Goal: Answer question/provide support: Share knowledge or assist other users

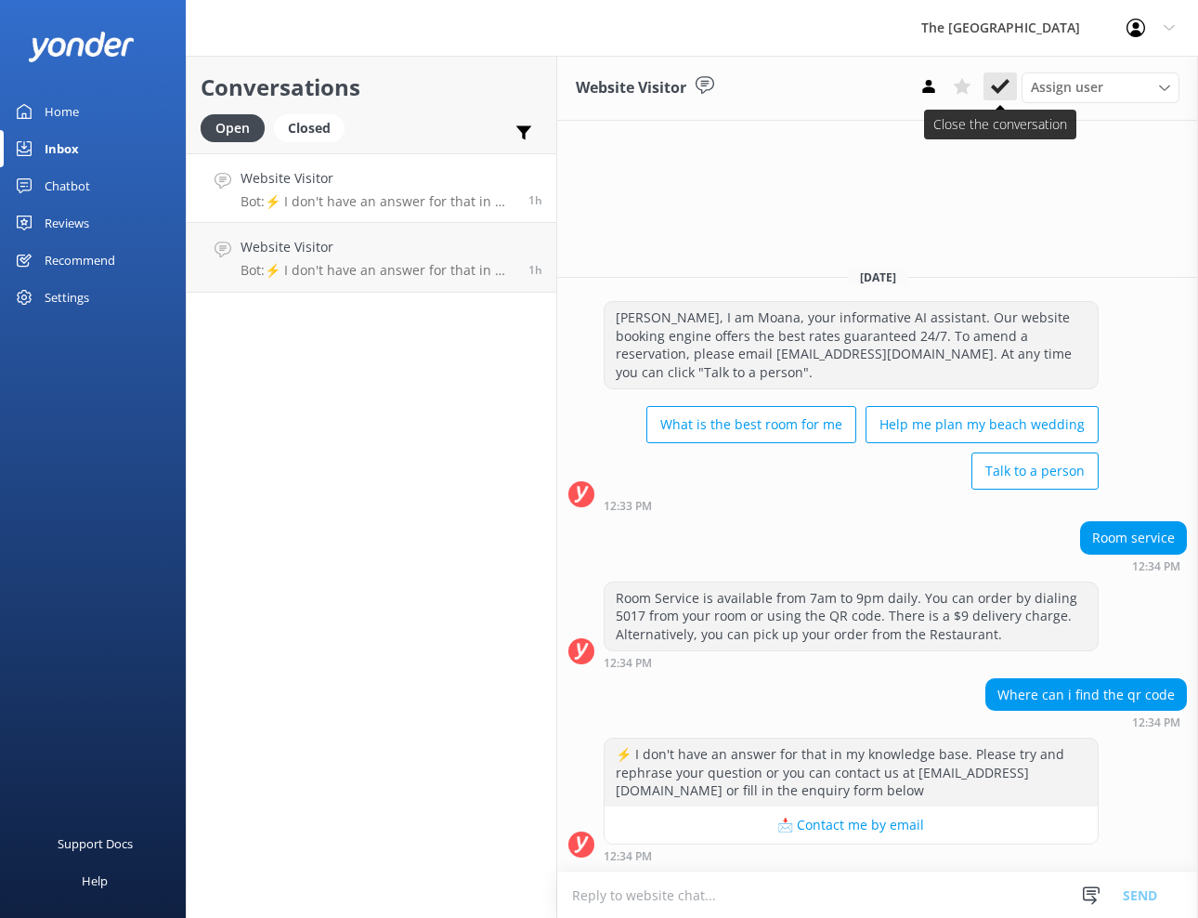
click at [1002, 89] on icon at bounding box center [1000, 86] width 19 height 19
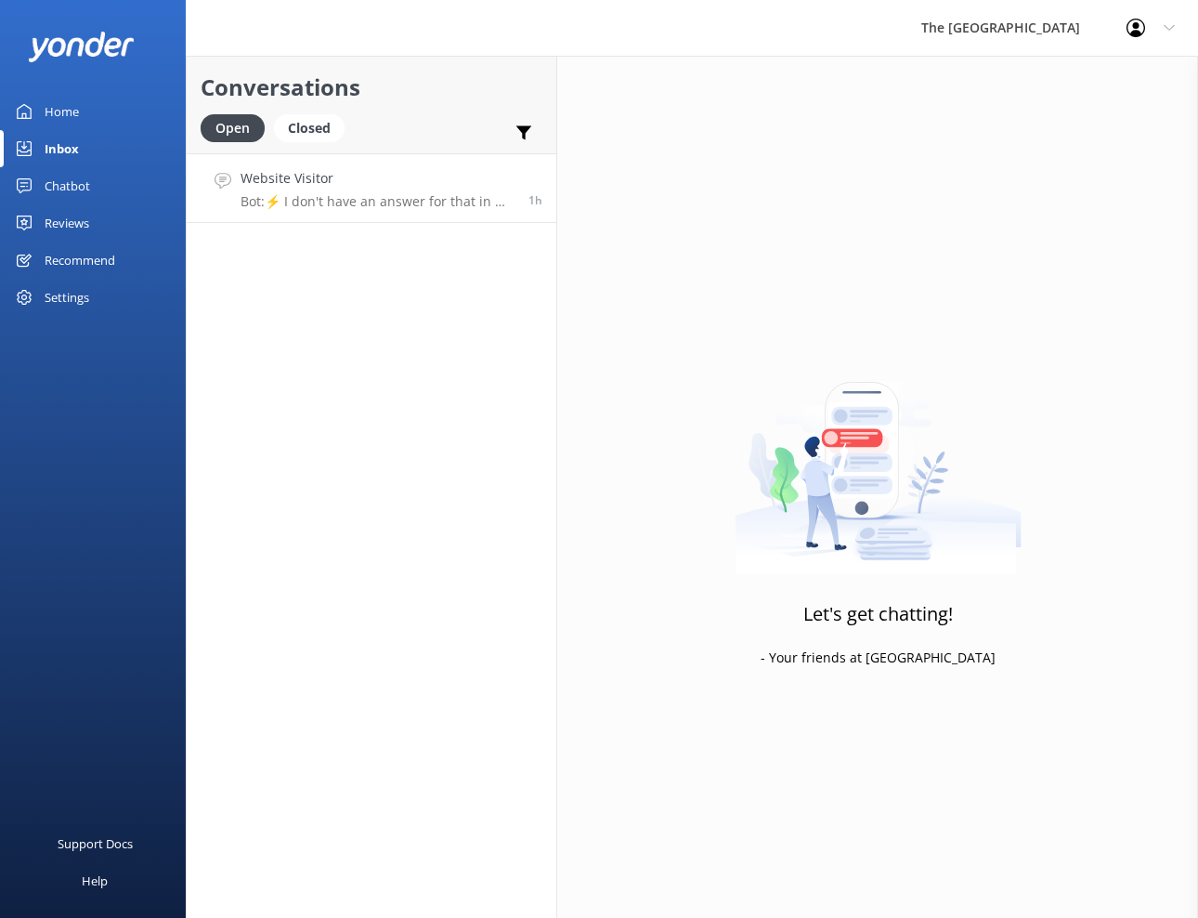
click at [391, 206] on p "Bot: ⚡ I don't have an answer for that in my knowledge base. Please try and rep…" at bounding box center [378, 201] width 274 height 17
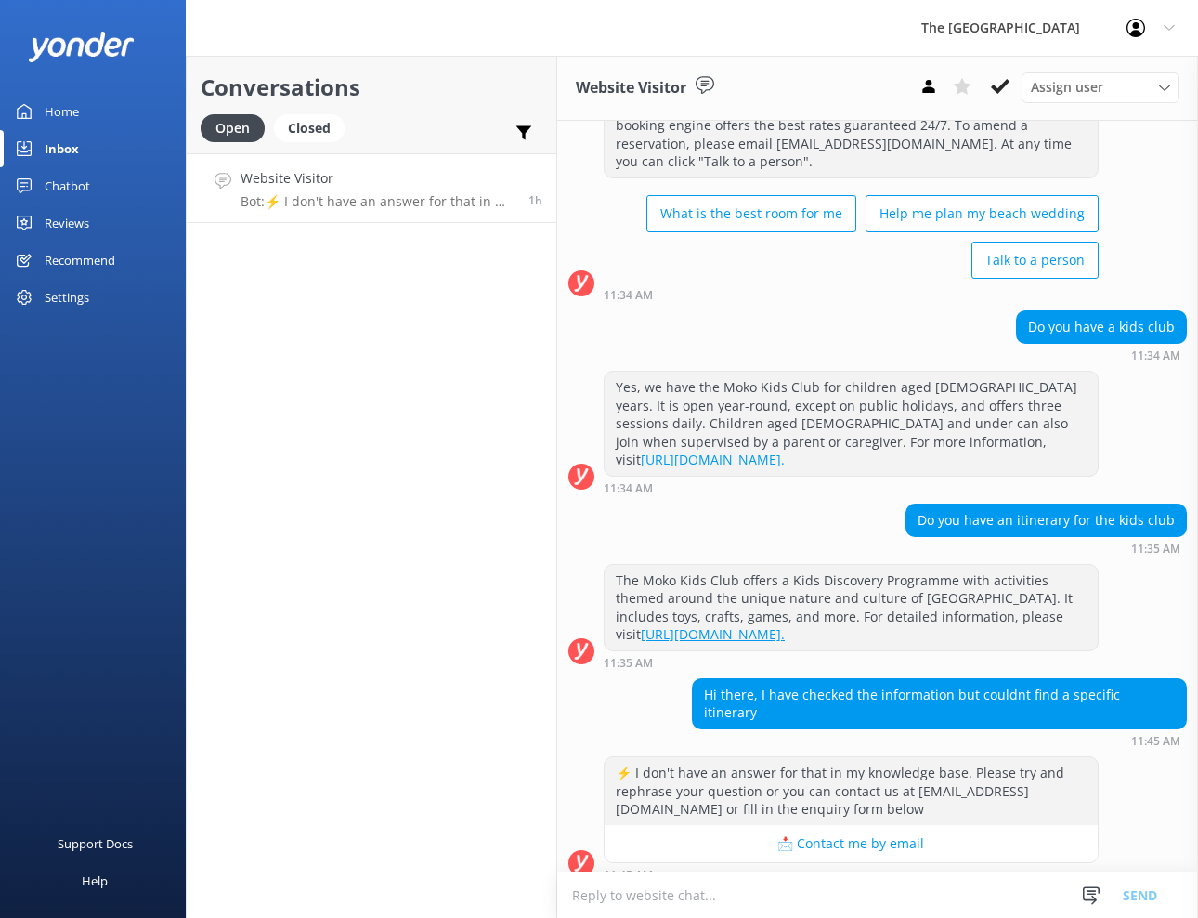
scroll to position [96, 0]
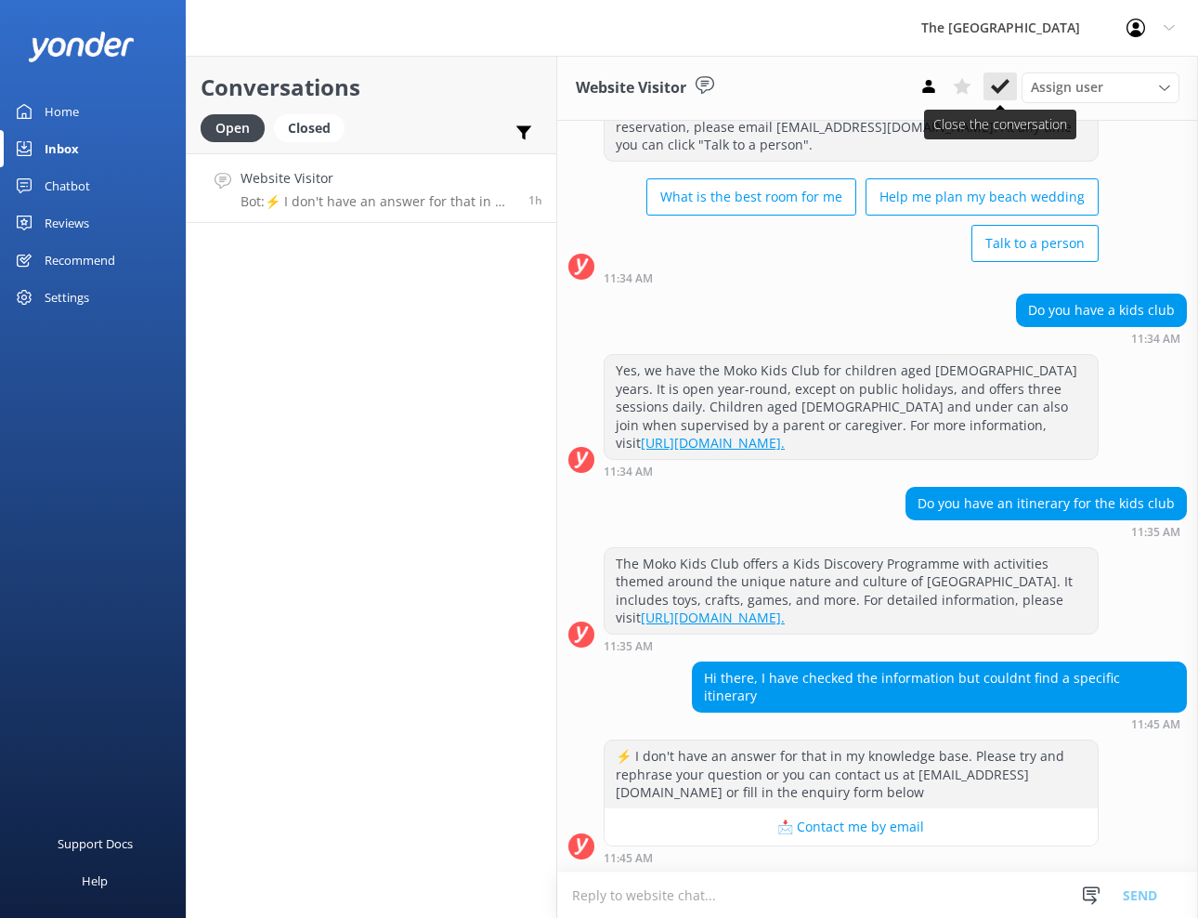
click at [996, 96] on button at bounding box center [1000, 86] width 33 height 28
